Goal: Contribute content

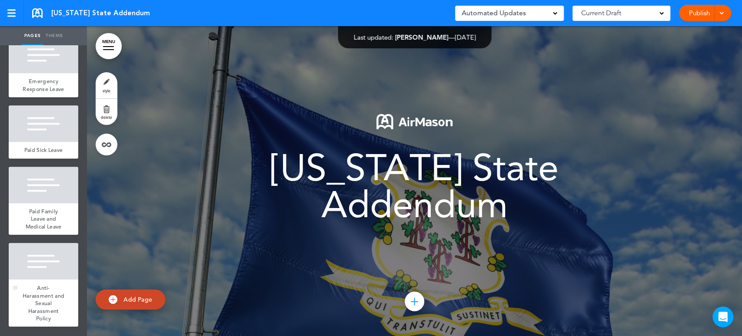
click at [50, 263] on div at bounding box center [44, 261] width 70 height 37
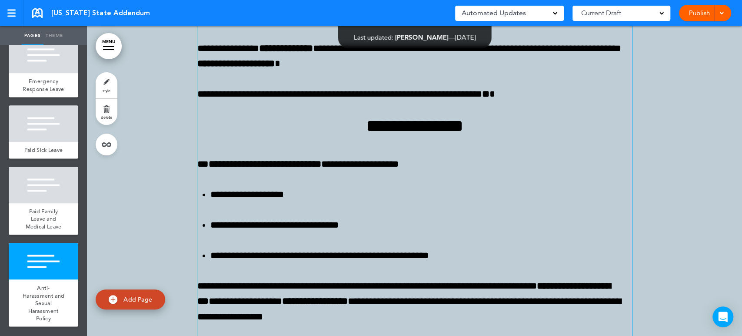
scroll to position [8755, 0]
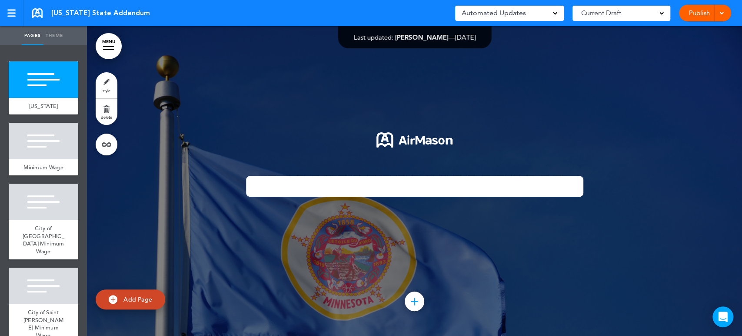
scroll to position [1833, 0]
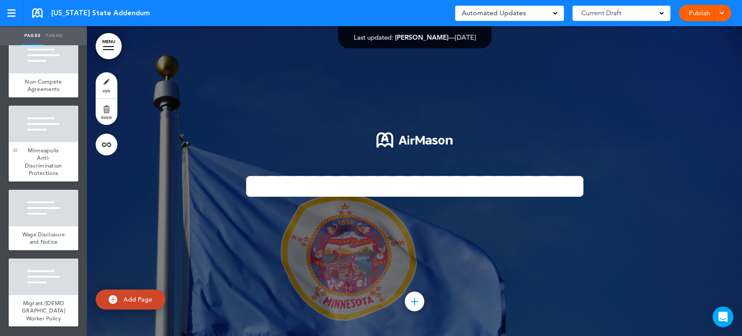
drag, startPoint x: 83, startPoint y: 77, endPoint x: 9, endPoint y: 136, distance: 94.8
click at [9, 136] on ul "add page Minnesota add page Minimum Wage add page City of Minneapolis Minimum W…" at bounding box center [43, 190] width 87 height 290
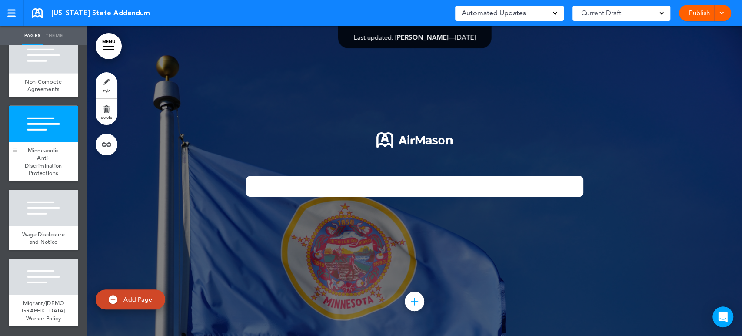
click at [24, 142] on div "Minneapolis Anti-Discrimination Protections" at bounding box center [44, 161] width 70 height 39
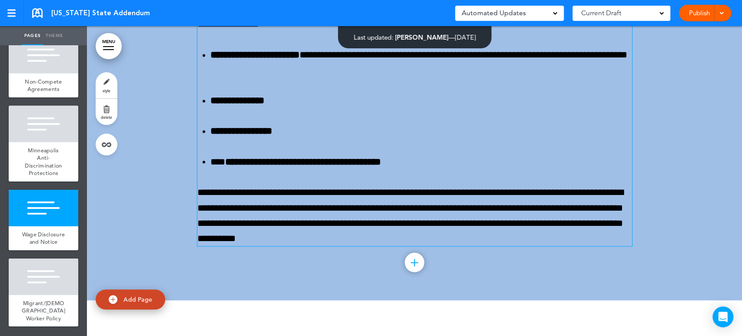
scroll to position [12123, 0]
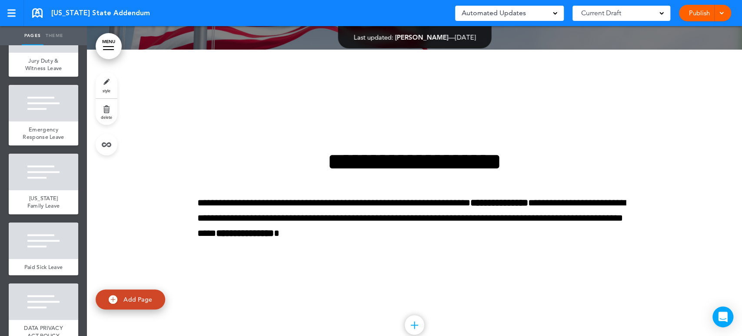
scroll to position [948, 0]
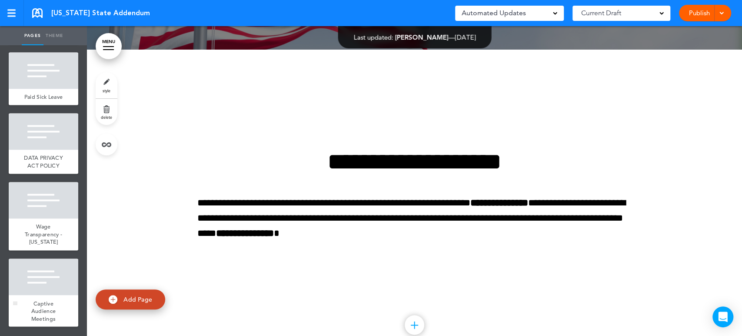
click at [52, 286] on div at bounding box center [44, 276] width 70 height 37
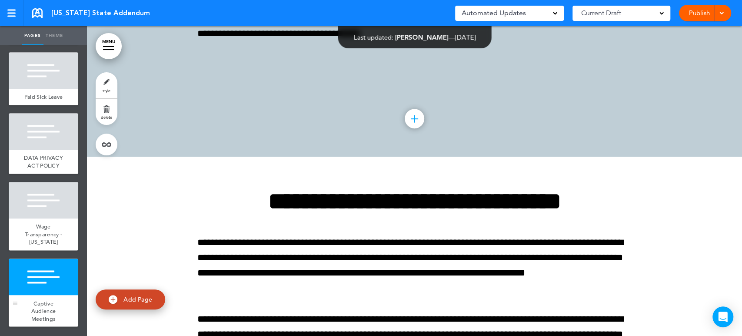
scroll to position [7123, 0]
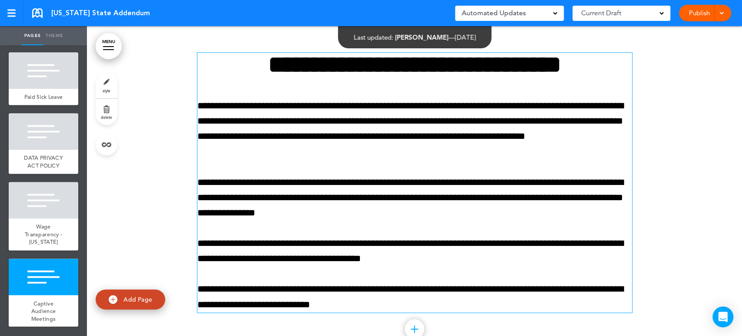
click at [316, 235] on div "**********" at bounding box center [414, 183] width 435 height 260
